Goal: Obtain resource: Download file/media

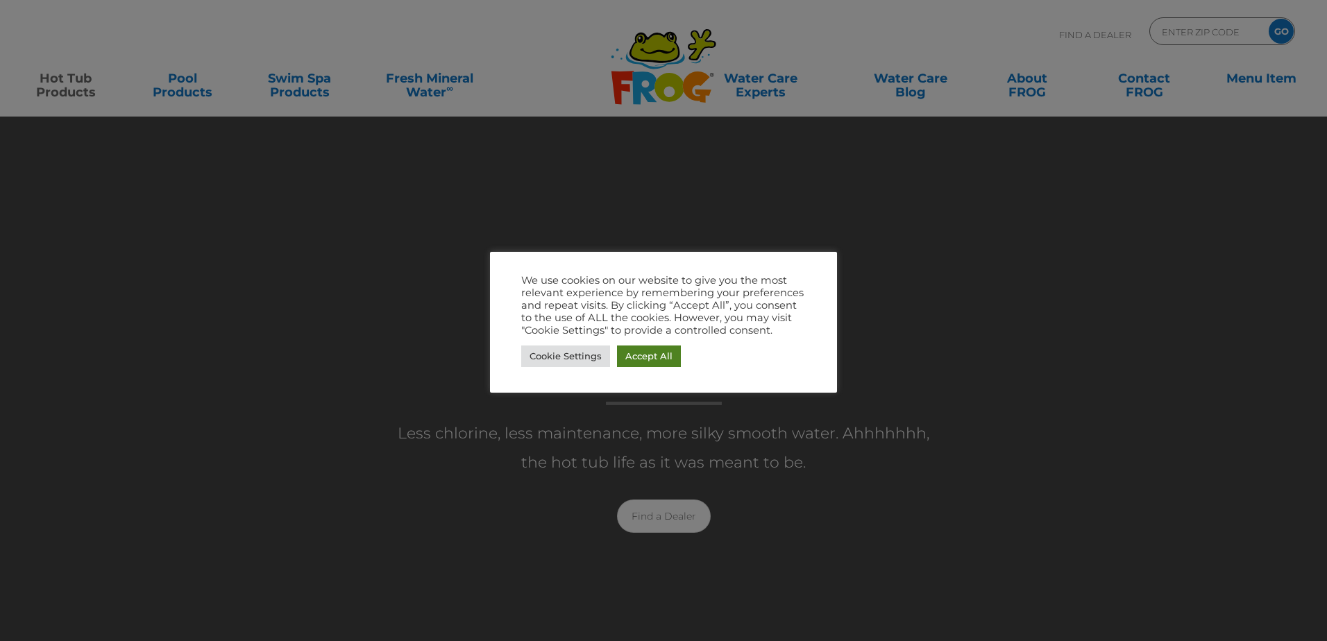
click at [632, 356] on link "Accept All" at bounding box center [649, 357] width 64 height 22
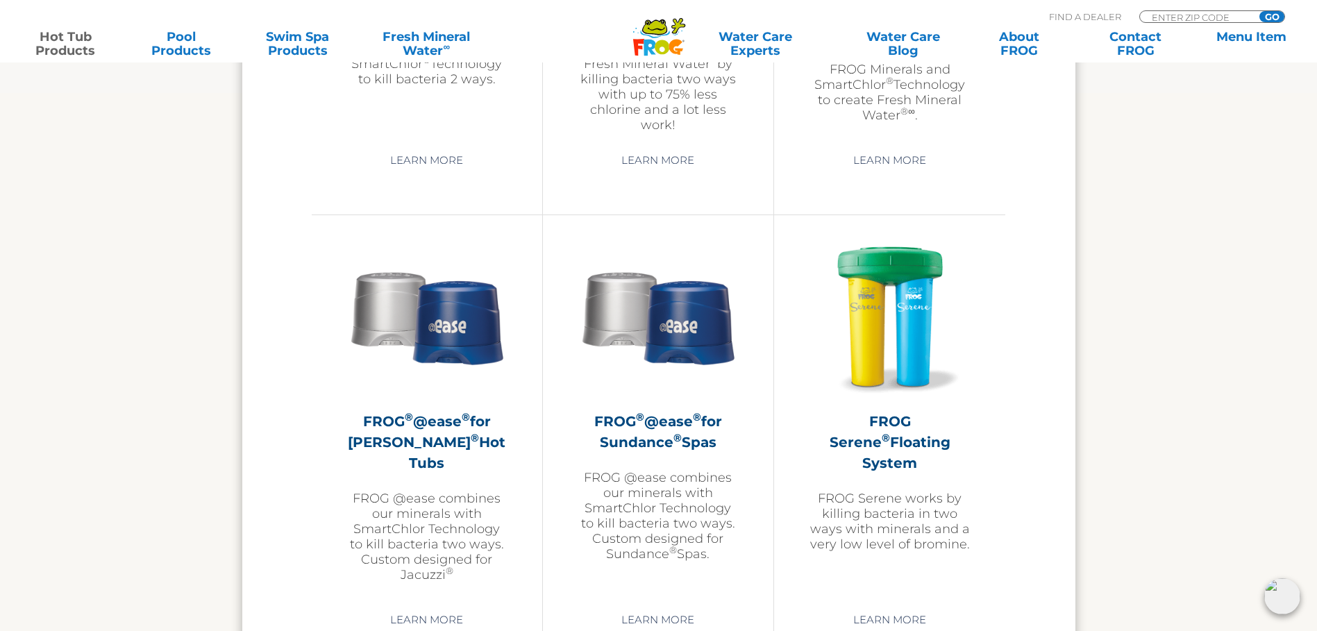
scroll to position [2360, 0]
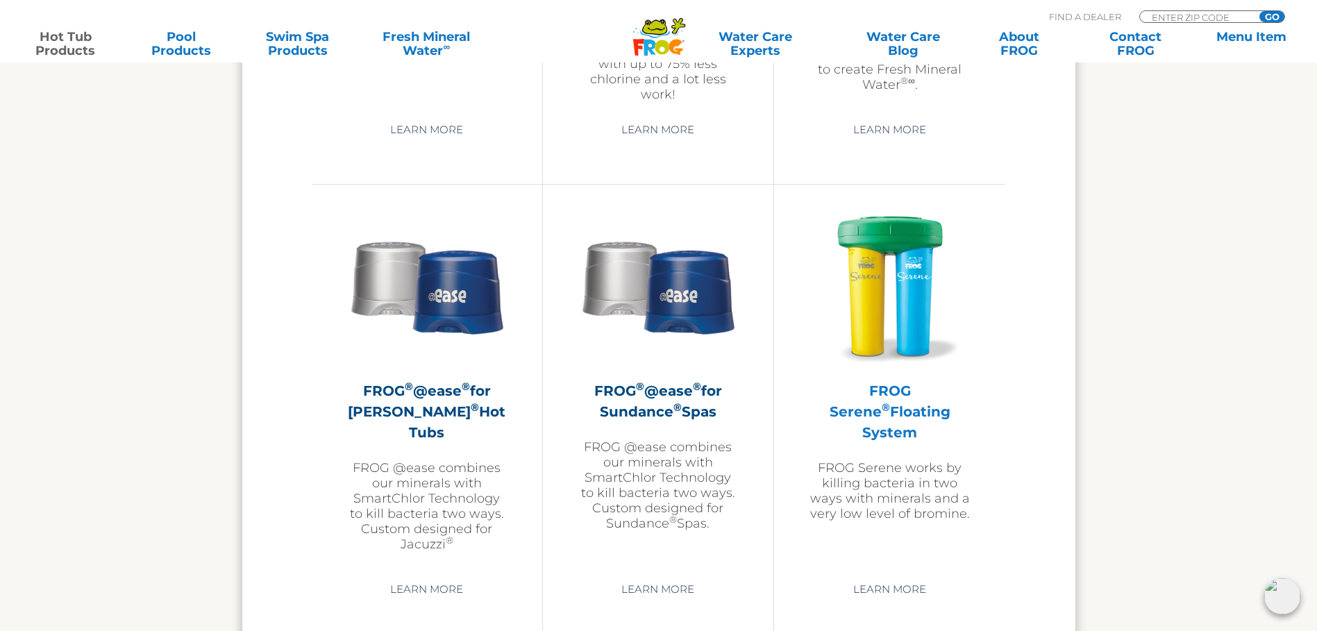
click at [888, 368] on div "FROG Serene ® Floating System FROG Serene works by killing bacteria in two ways…" at bounding box center [890, 363] width 162 height 316
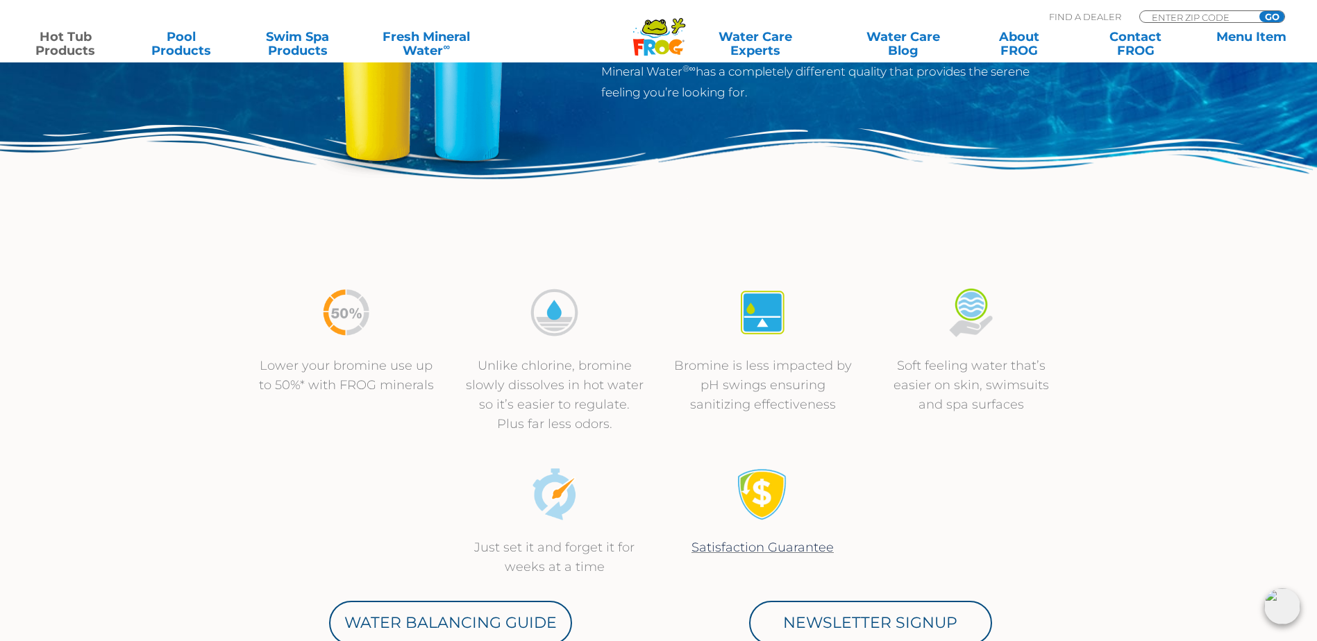
scroll to position [416, 0]
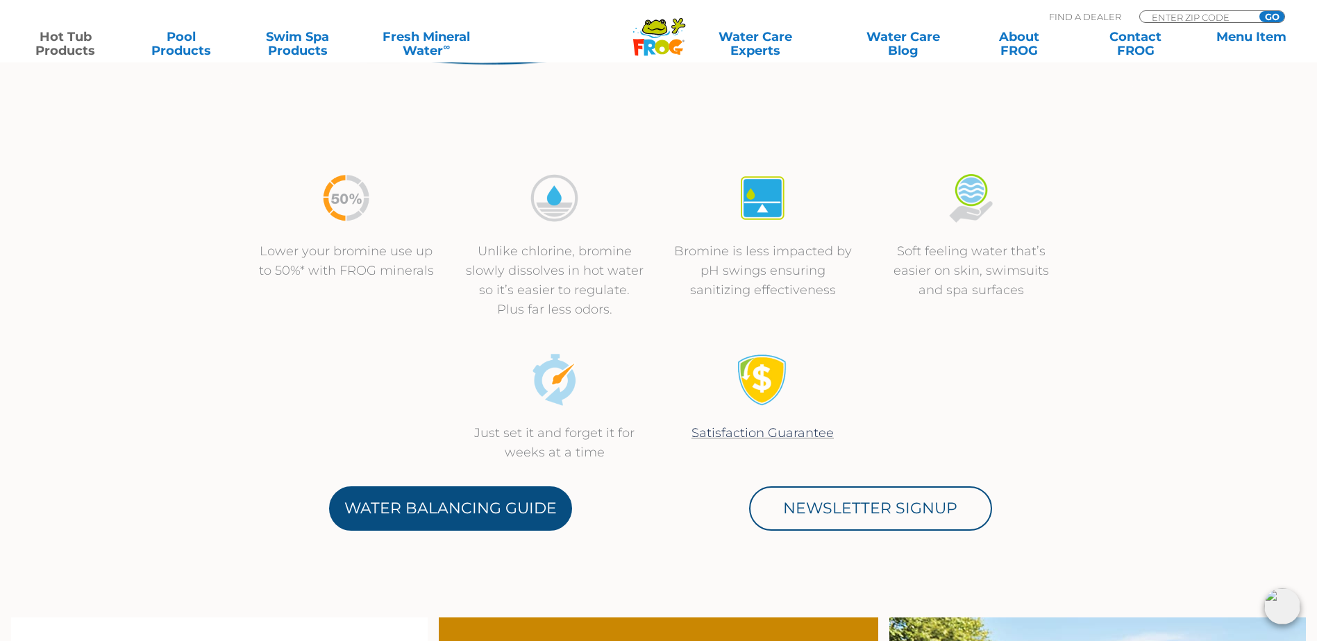
click at [521, 502] on link "Water Balancing Guide" at bounding box center [450, 509] width 243 height 44
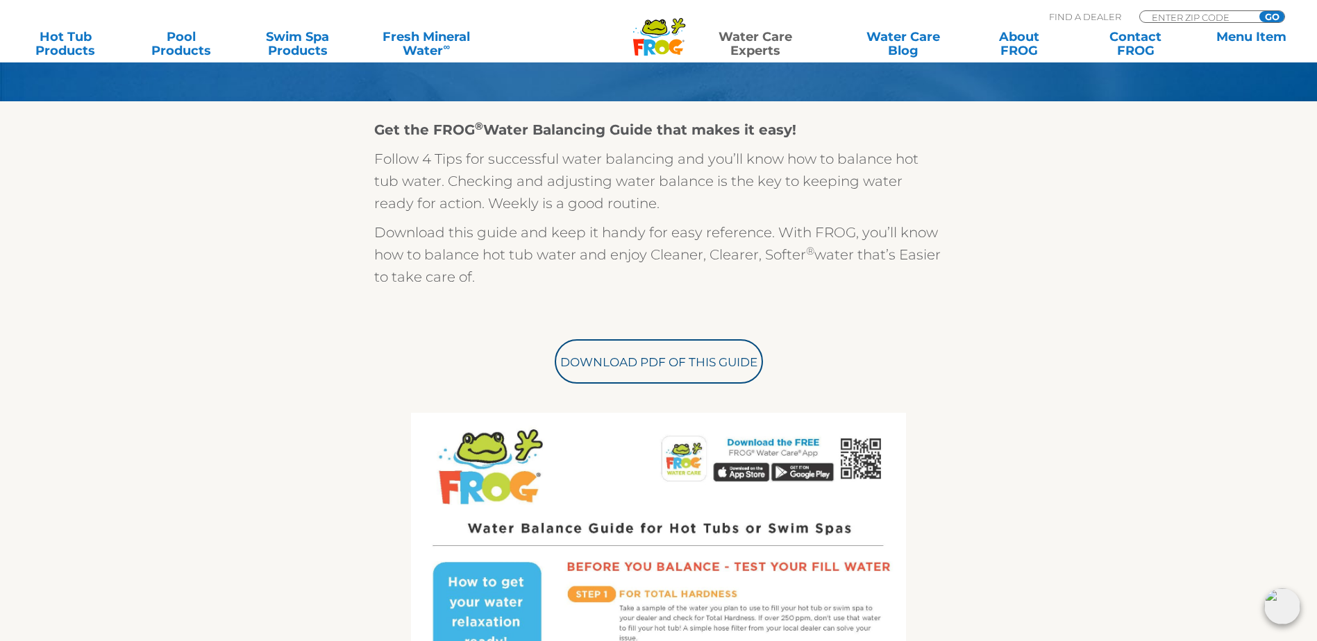
scroll to position [347, 0]
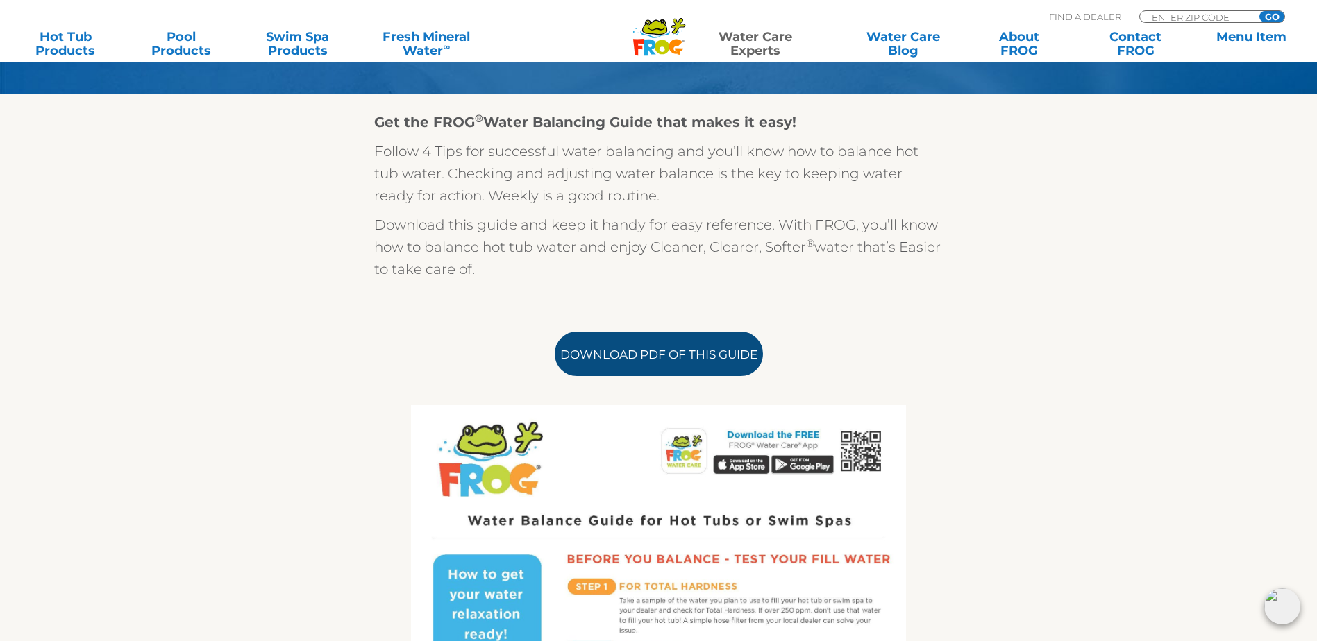
click at [618, 368] on link "Download PDF of this Guide" at bounding box center [659, 354] width 208 height 44
